Goal: Check status: Check status

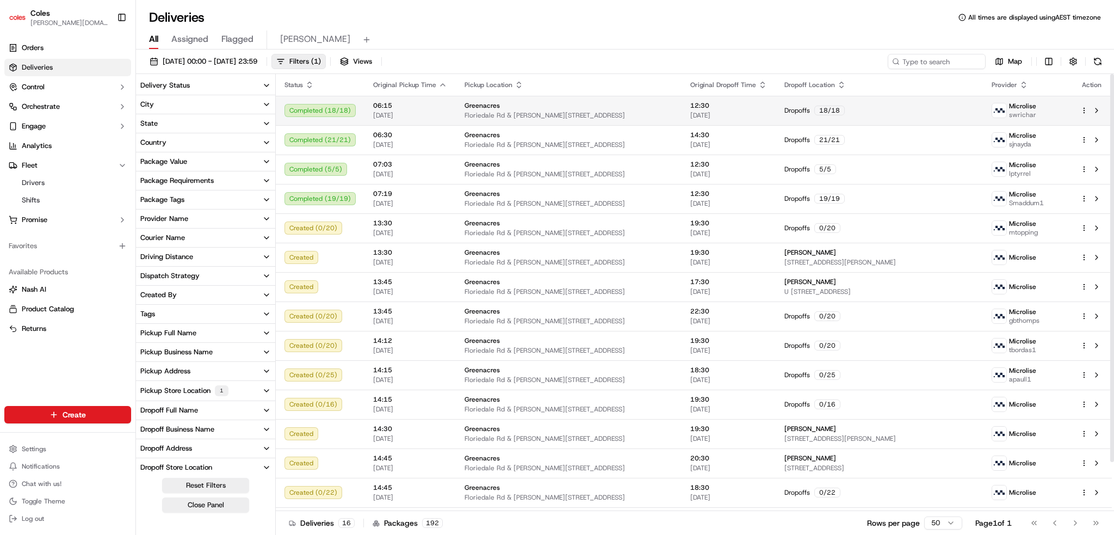
click at [1083, 107] on html "Coles [DOMAIN_NAME][EMAIL_ADDRESS][PERSON_NAME][DOMAIN_NAME] Toggle Sidebar Ord…" at bounding box center [557, 267] width 1114 height 535
click at [1012, 117] on div "Expand ⏎" at bounding box center [1054, 126] width 119 height 18
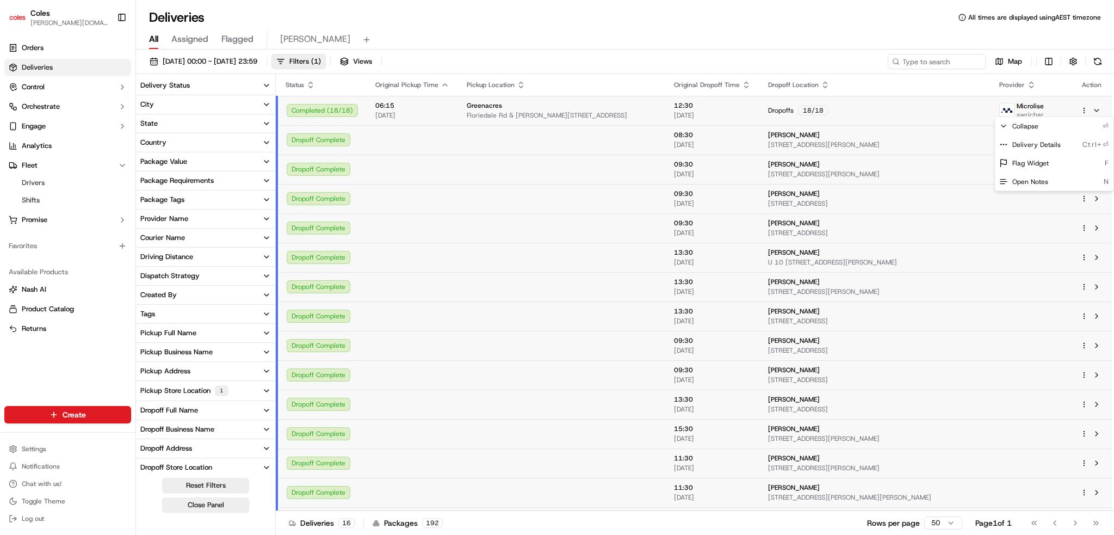
click at [825, 144] on html "Coles clara.lu@coles.com.au Toggle Sidebar Orders Deliveries Control Orchestrat…" at bounding box center [557, 267] width 1114 height 535
click at [825, 144] on span "[STREET_ADDRESS][PERSON_NAME]" at bounding box center [874, 144] width 213 height 9
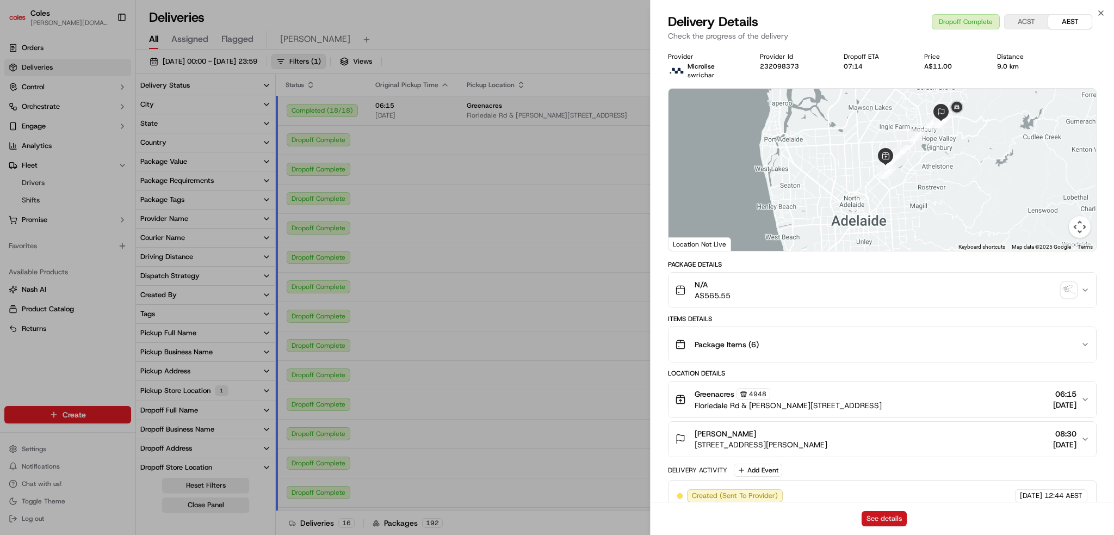
click at [901, 525] on button "See details" at bounding box center [884, 518] width 45 height 15
